Goal: Find specific page/section: Find specific page/section

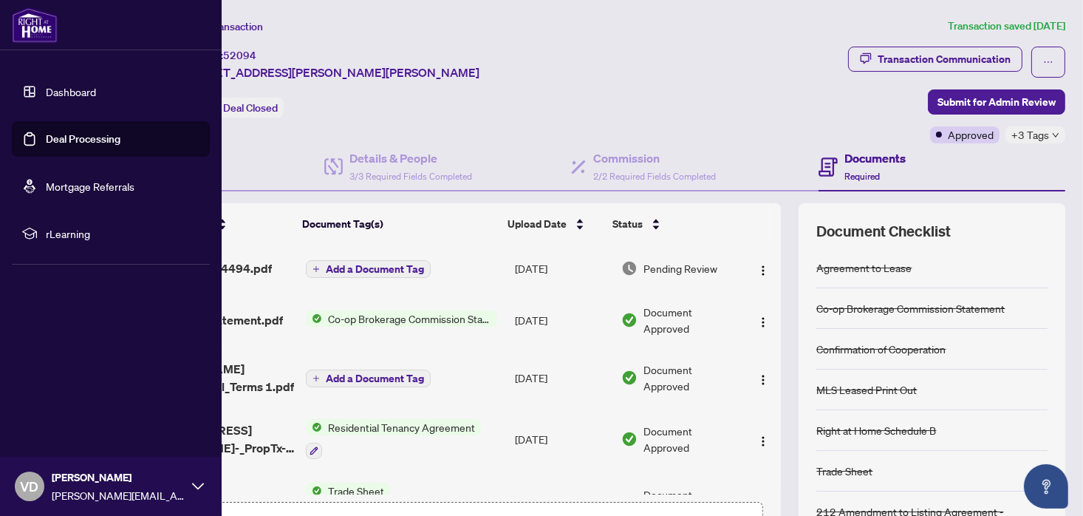
click at [61, 89] on link "Dashboard" at bounding box center [71, 91] width 50 height 13
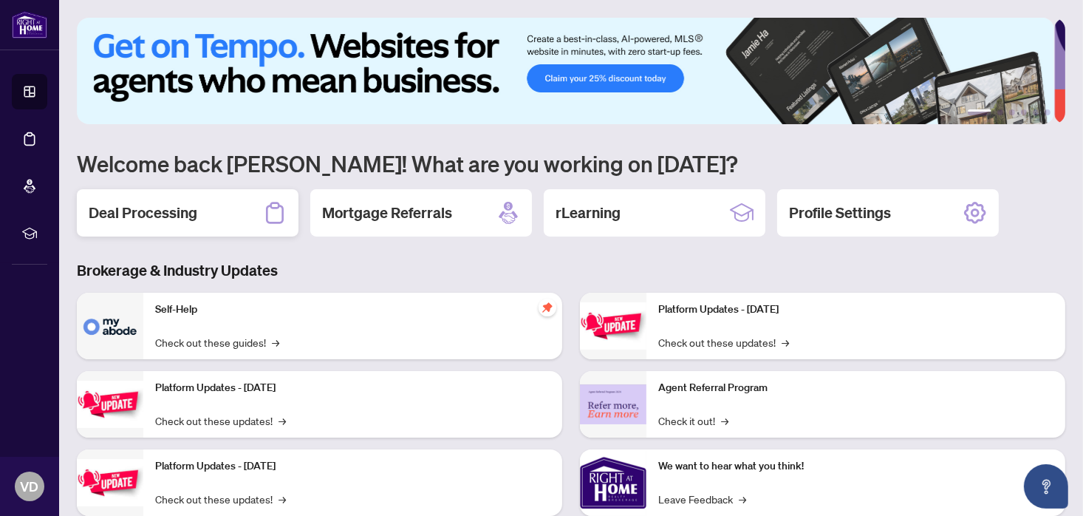
click at [162, 208] on h2 "Deal Processing" at bounding box center [143, 212] width 109 height 21
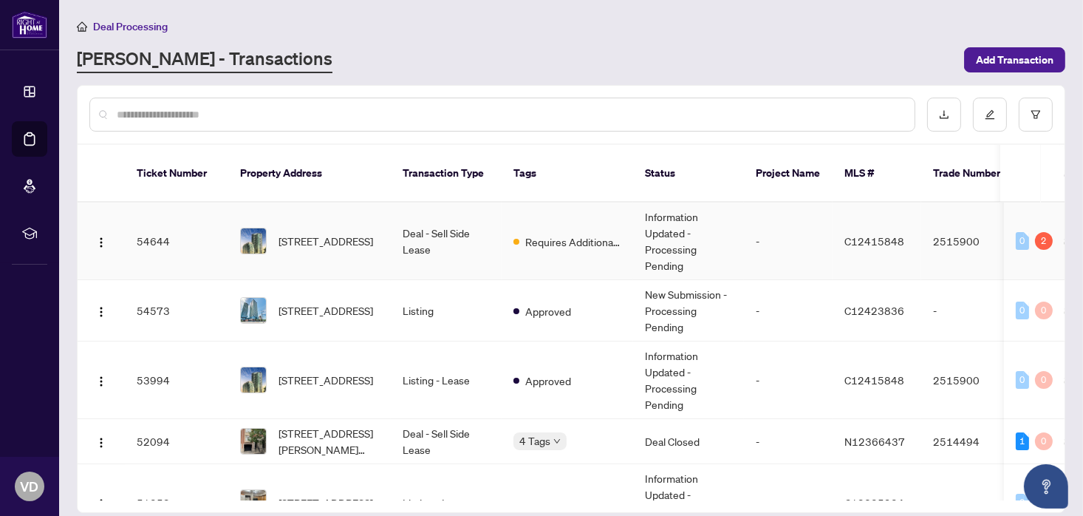
click at [408, 215] on td "Deal - Sell Side Lease" at bounding box center [446, 241] width 111 height 78
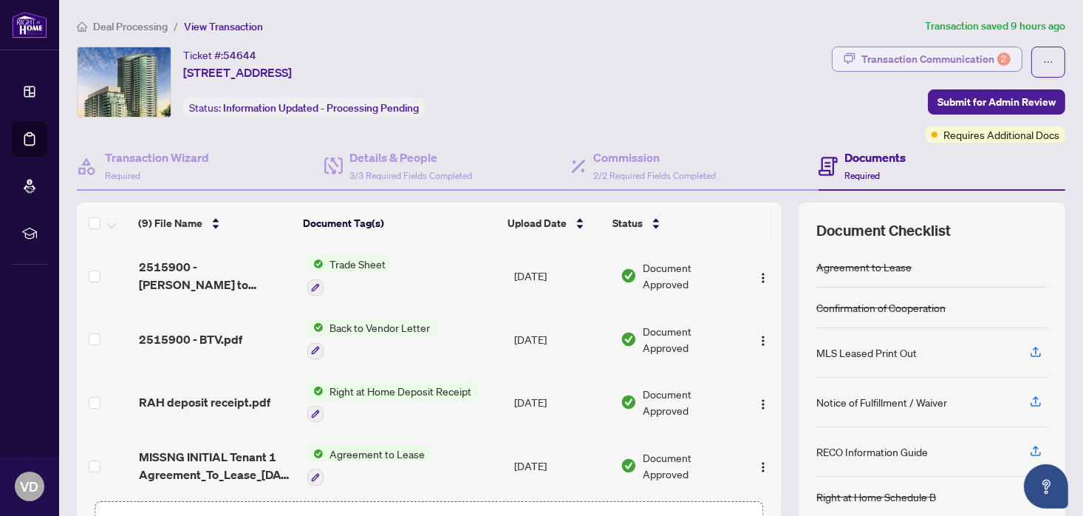
click at [913, 58] on div "Transaction Communication 2" at bounding box center [935, 59] width 149 height 24
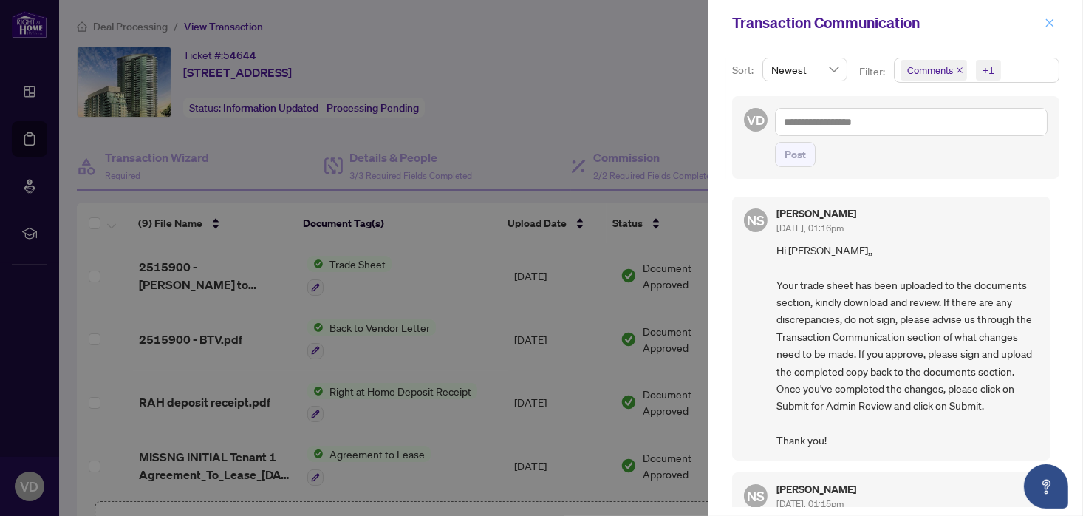
click at [1048, 23] on icon "close" at bounding box center [1049, 23] width 10 height 10
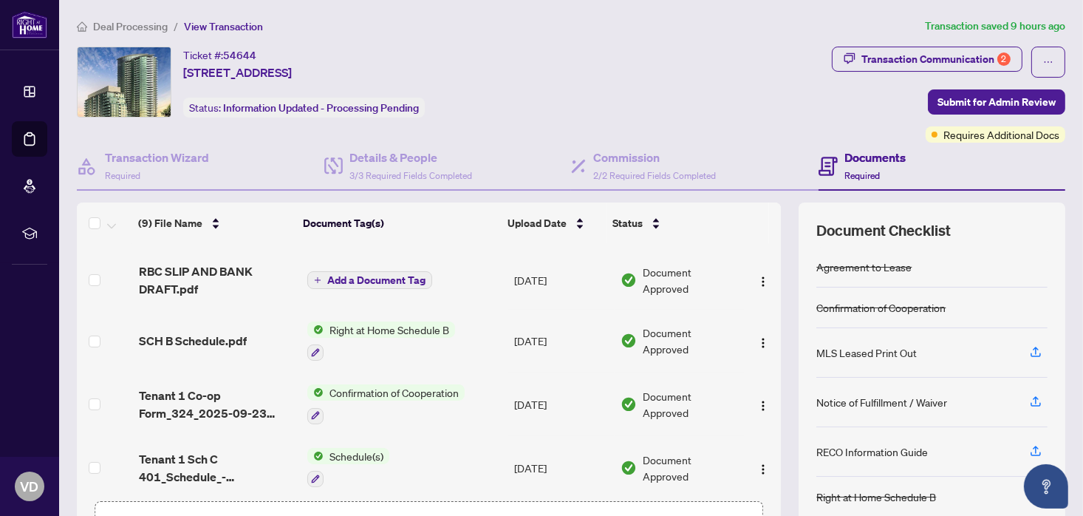
scroll to position [312, 0]
click at [832, 47] on button "Transaction Communication 2" at bounding box center [927, 59] width 191 height 25
